Goal: Navigation & Orientation: Understand site structure

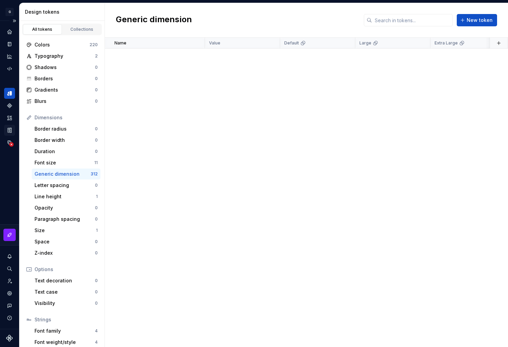
scroll to position [3749, 0]
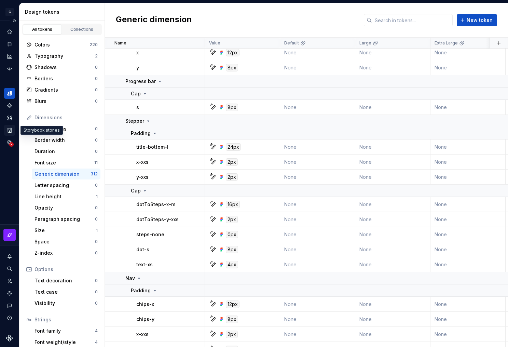
click at [11, 129] on icon "Storybook stories" at bounding box center [9, 130] width 3 height 4
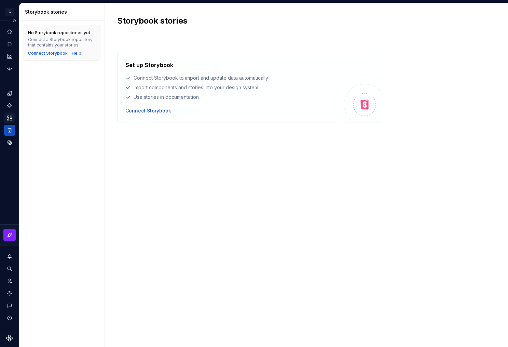
click at [9, 118] on icon "Assets" at bounding box center [9, 118] width 6 height 6
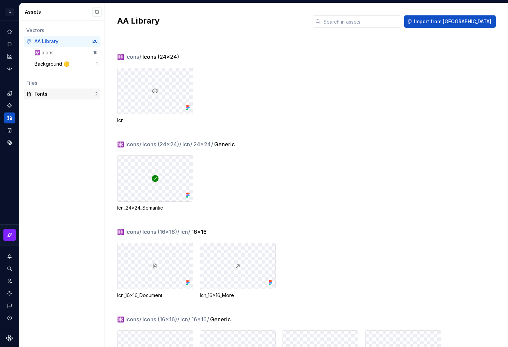
click at [45, 94] on div "Fonts" at bounding box center [64, 93] width 60 height 7
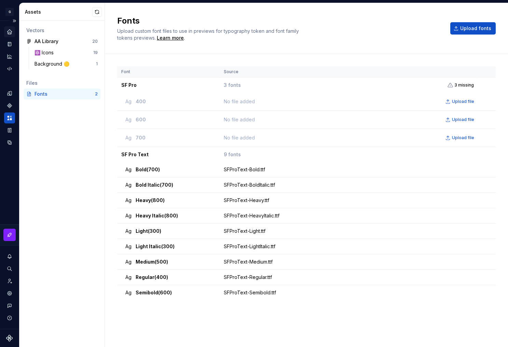
click at [10, 33] on icon "Home" at bounding box center [9, 32] width 6 height 6
click at [10, 46] on icon "Documentation" at bounding box center [9, 44] width 6 height 6
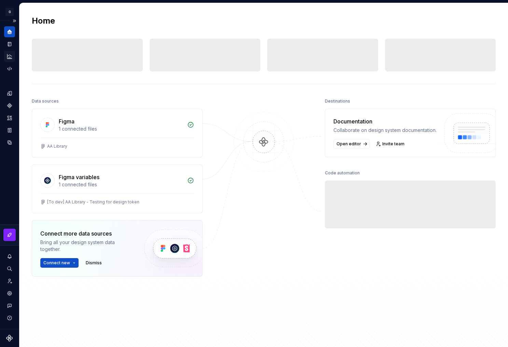
click at [12, 56] on icon "Analytics" at bounding box center [9, 56] width 4 height 4
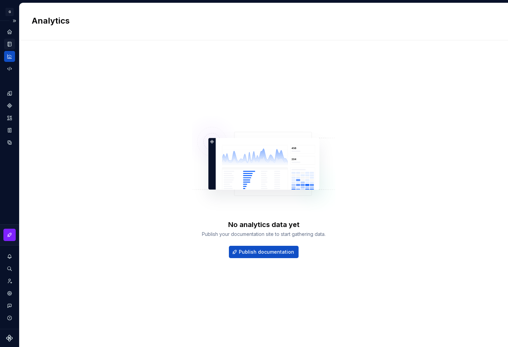
click at [10, 46] on icon "Documentation" at bounding box center [9, 44] width 6 height 6
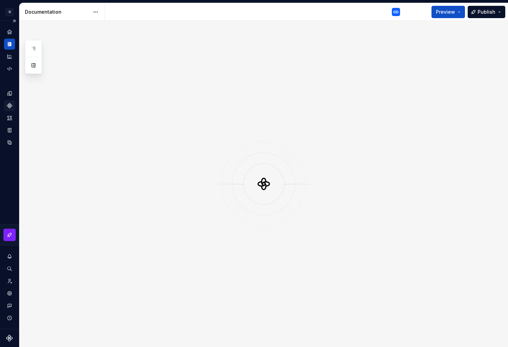
click at [7, 106] on icon "Components" at bounding box center [9, 105] width 5 height 5
